Goal: Find specific page/section: Find specific page/section

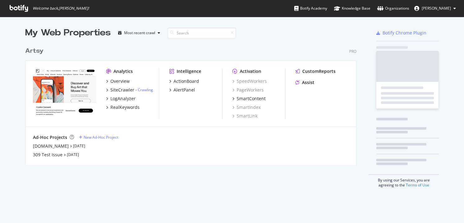
scroll to position [223, 464]
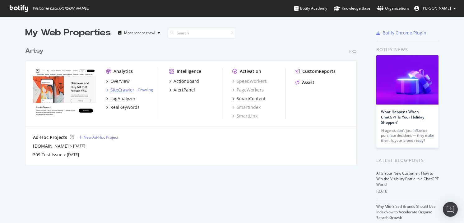
click at [114, 91] on div "SiteCrawler" at bounding box center [122, 90] width 24 height 6
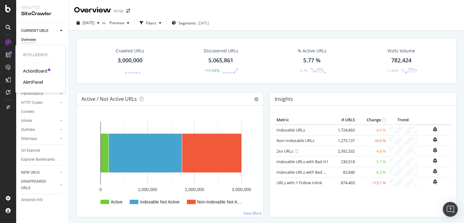
click at [30, 69] on div "ActionBoard" at bounding box center [35, 71] width 24 height 6
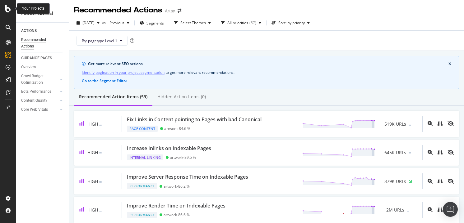
click at [11, 8] on div at bounding box center [8, 8] width 15 height 7
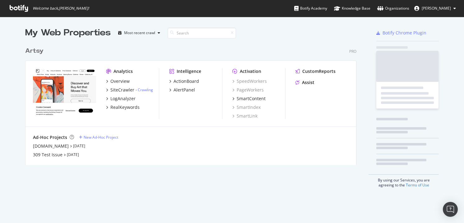
scroll to position [223, 464]
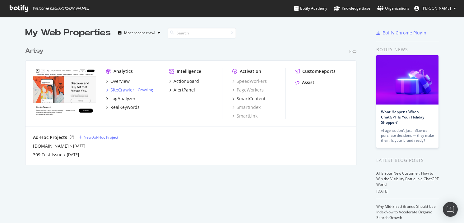
click at [128, 89] on div "SiteCrawler" at bounding box center [122, 90] width 24 height 6
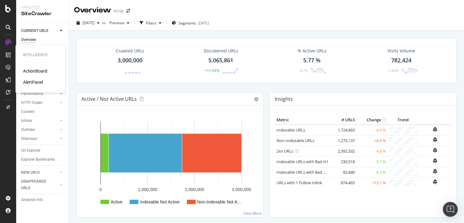
click at [29, 71] on div "ActionBoard" at bounding box center [35, 71] width 24 height 6
